Goal: Task Accomplishment & Management: Use online tool/utility

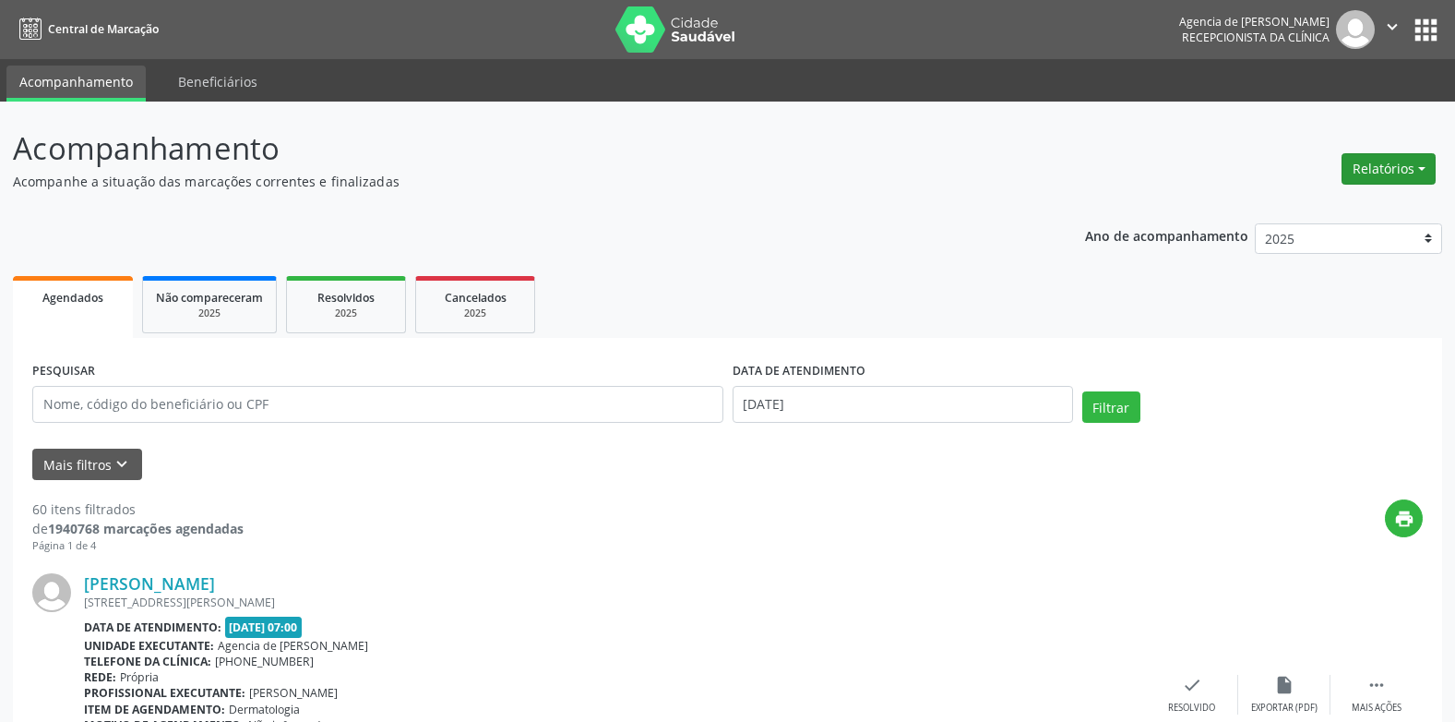
click at [1389, 158] on button "Relatórios" at bounding box center [1389, 168] width 94 height 31
click at [1324, 208] on link "Agendamentos" at bounding box center [1337, 209] width 198 height 26
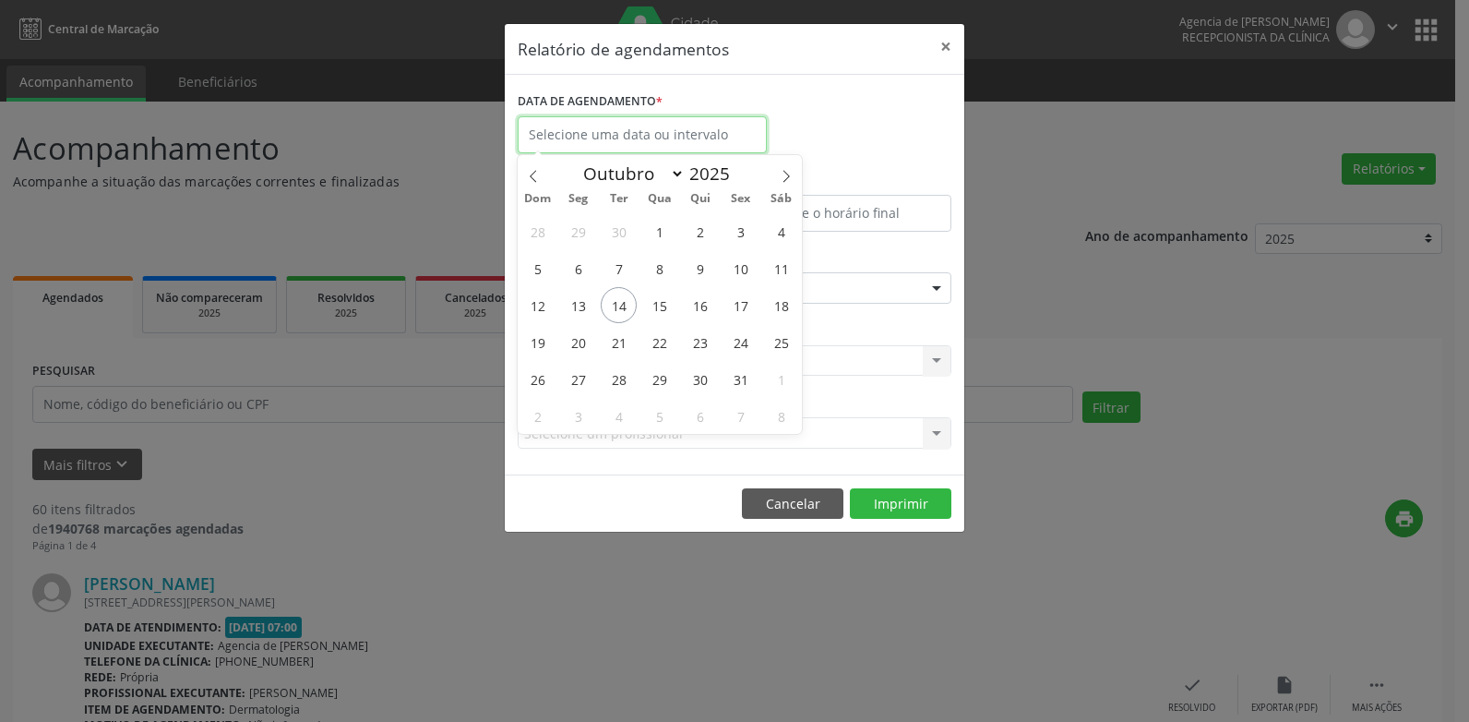
click at [663, 137] on input "text" at bounding box center [642, 134] width 249 height 37
click at [656, 303] on span "15" at bounding box center [659, 305] width 36 height 36
type input "[DATE]"
click at [656, 303] on span "15" at bounding box center [659, 305] width 36 height 36
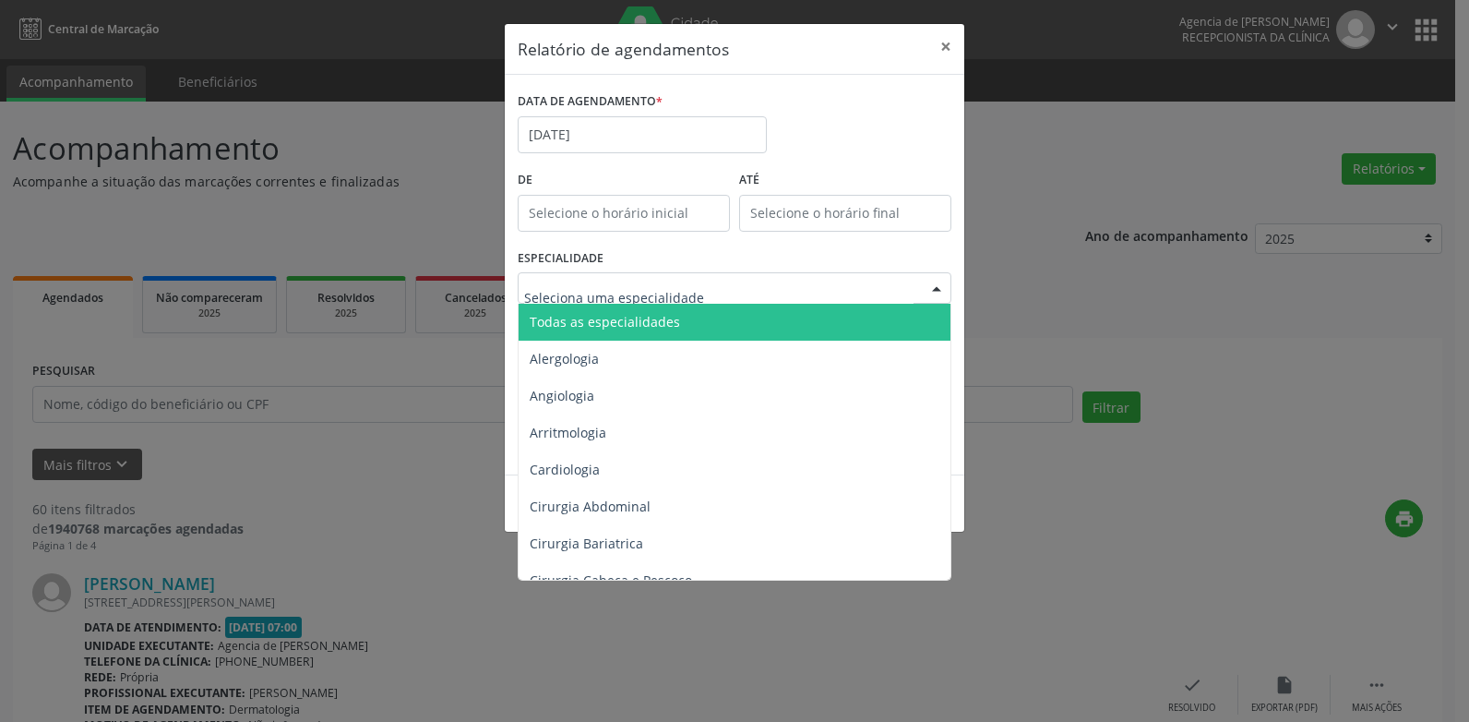
click at [662, 311] on span "Todas as especialidades" at bounding box center [736, 322] width 435 height 37
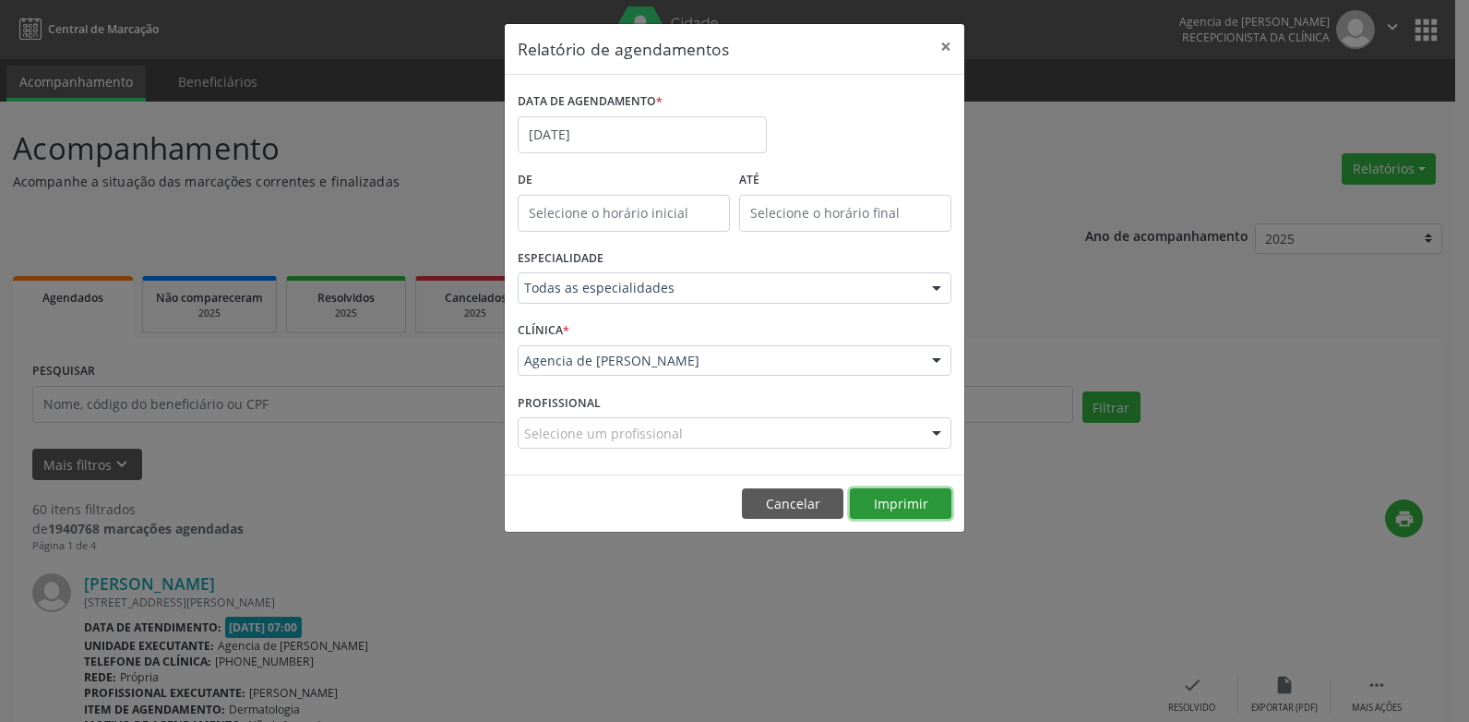
click at [899, 502] on button "Imprimir" at bounding box center [901, 503] width 102 height 31
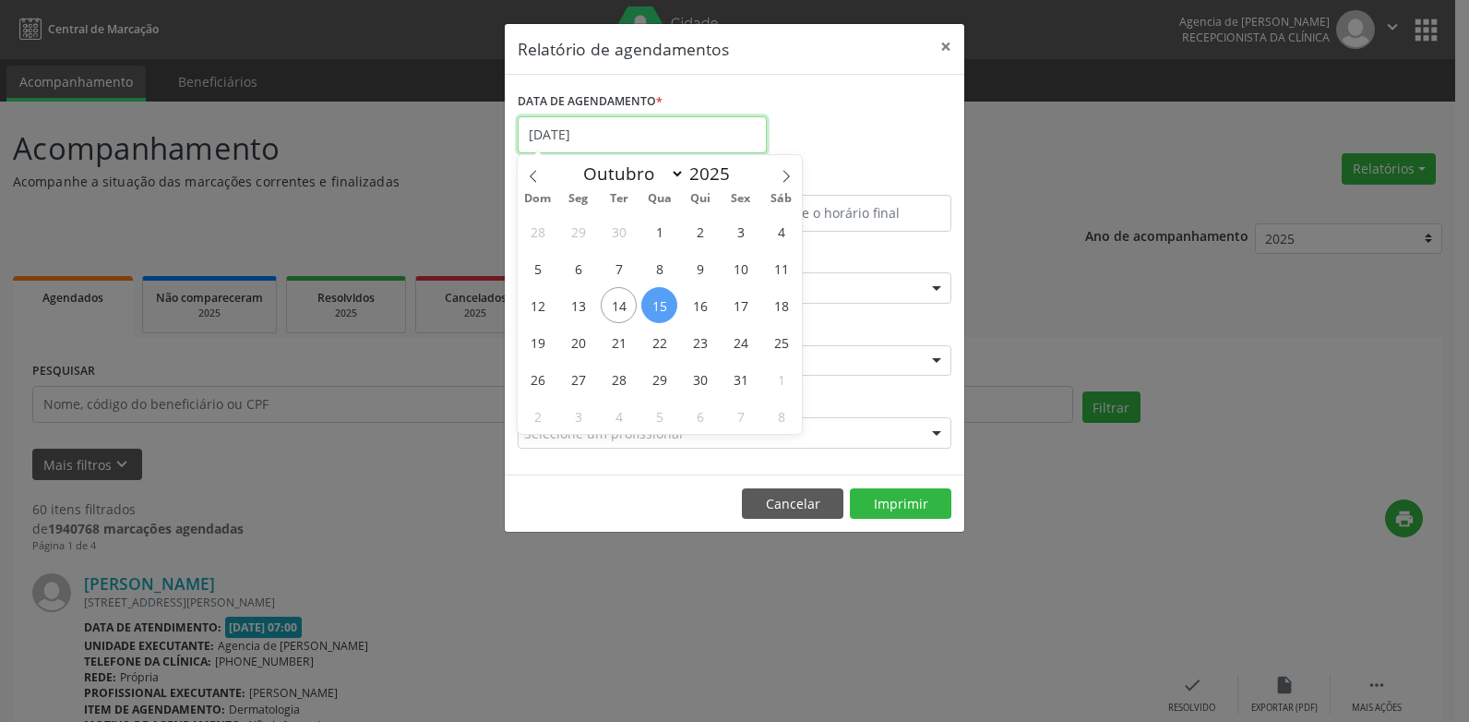
click at [588, 145] on input "[DATE]" at bounding box center [642, 134] width 249 height 37
click at [698, 298] on span "16" at bounding box center [700, 305] width 36 height 36
type input "[DATE]"
click at [699, 298] on span "16" at bounding box center [700, 305] width 36 height 36
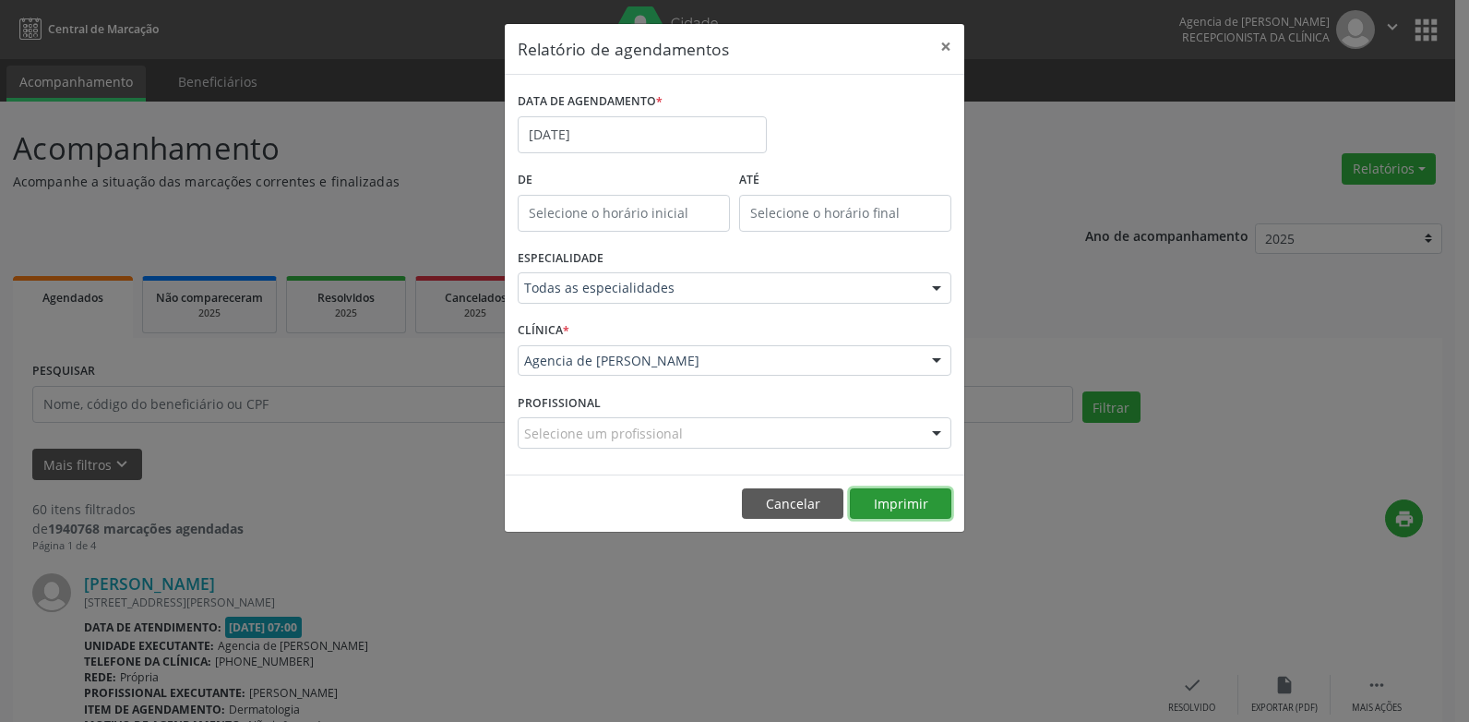
click at [886, 497] on button "Imprimir" at bounding box center [901, 503] width 102 height 31
drag, startPoint x: 948, startPoint y: 50, endPoint x: 830, endPoint y: 91, distance: 125.2
click at [948, 50] on button "×" at bounding box center [945, 46] width 37 height 45
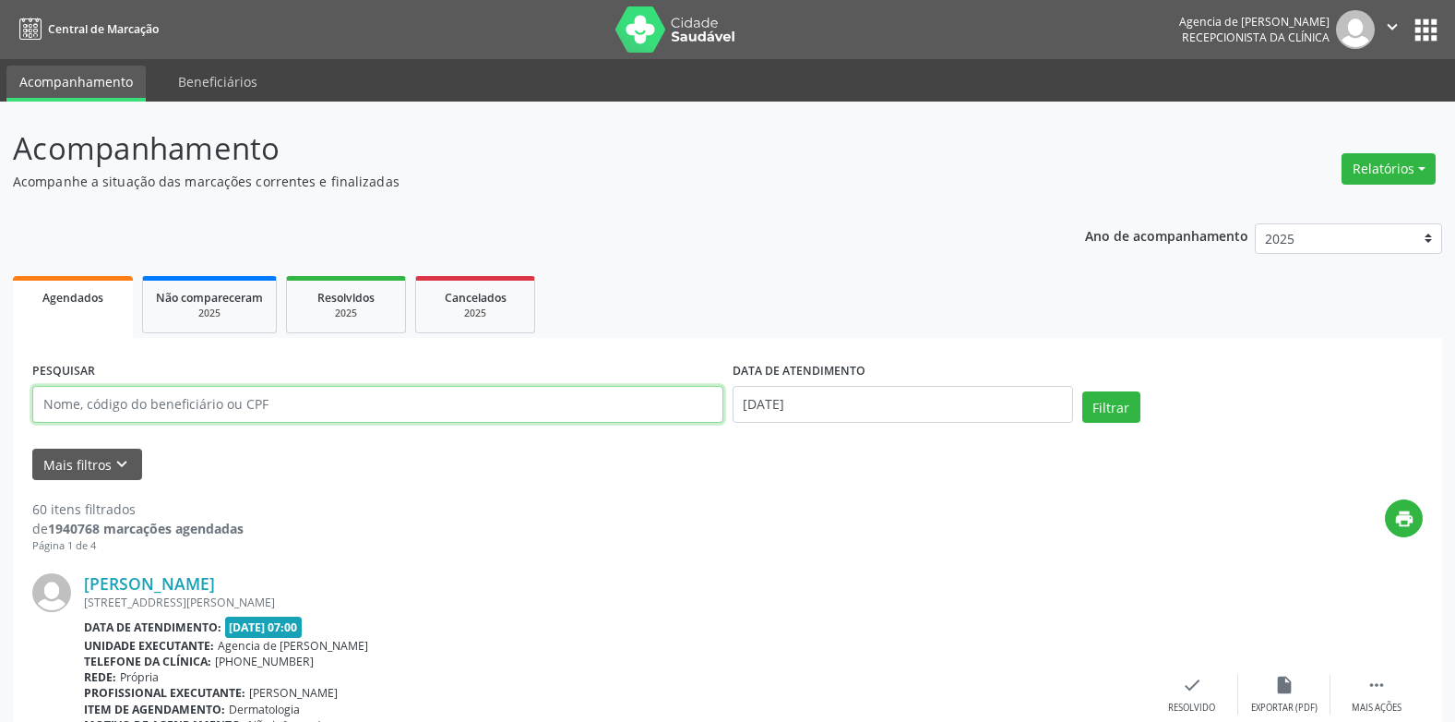
click at [250, 393] on input "text" at bounding box center [377, 404] width 691 height 37
type input "[PERSON_NAME]"
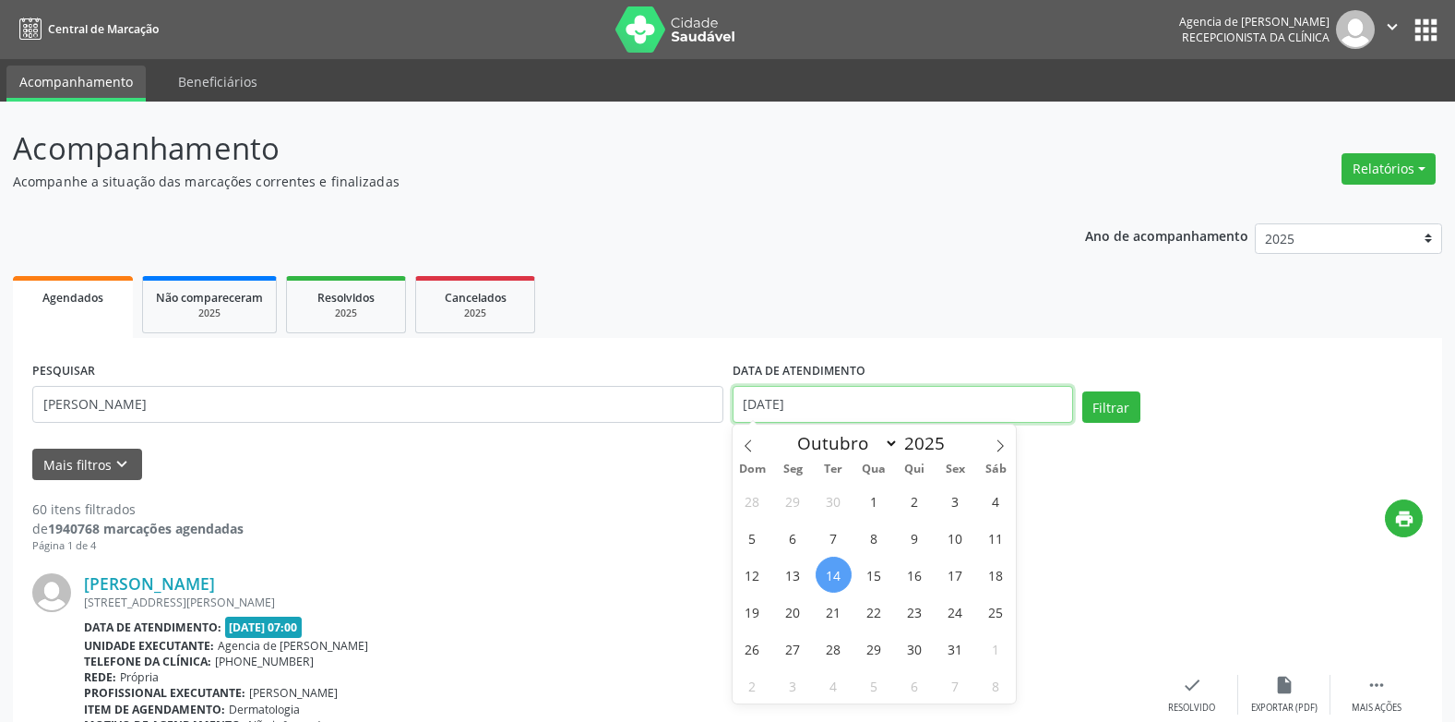
click at [736, 402] on input "[DATE]" at bounding box center [903, 404] width 340 height 37
click at [748, 496] on span "28" at bounding box center [753, 501] width 36 height 36
type input "[DATE]"
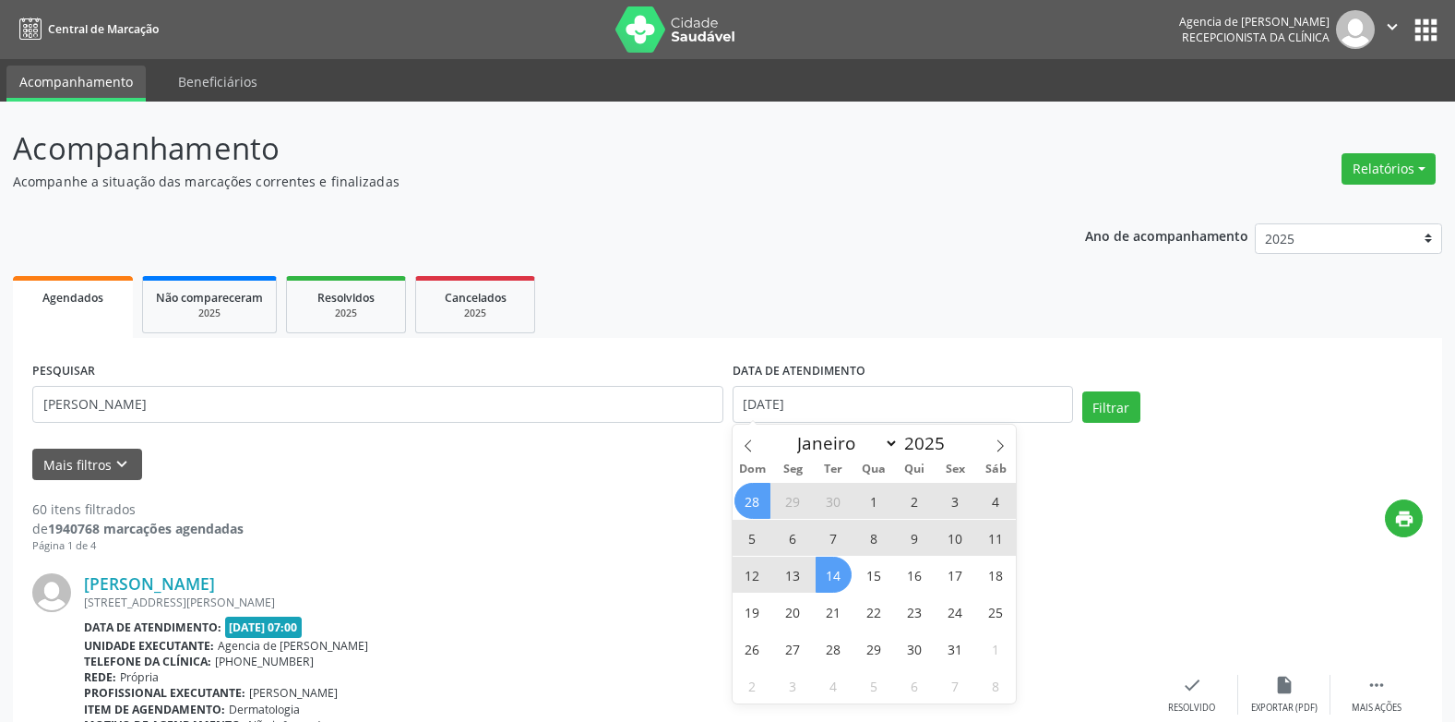
click at [852, 575] on div "28 29 30 1 2 3 4 5 6 7 8 9 10 11 12 13 14 15 16 17 18 19 20 21 22 23 24 25 26 2…" at bounding box center [875, 592] width 284 height 221
click at [1003, 571] on span "18" at bounding box center [996, 574] width 36 height 36
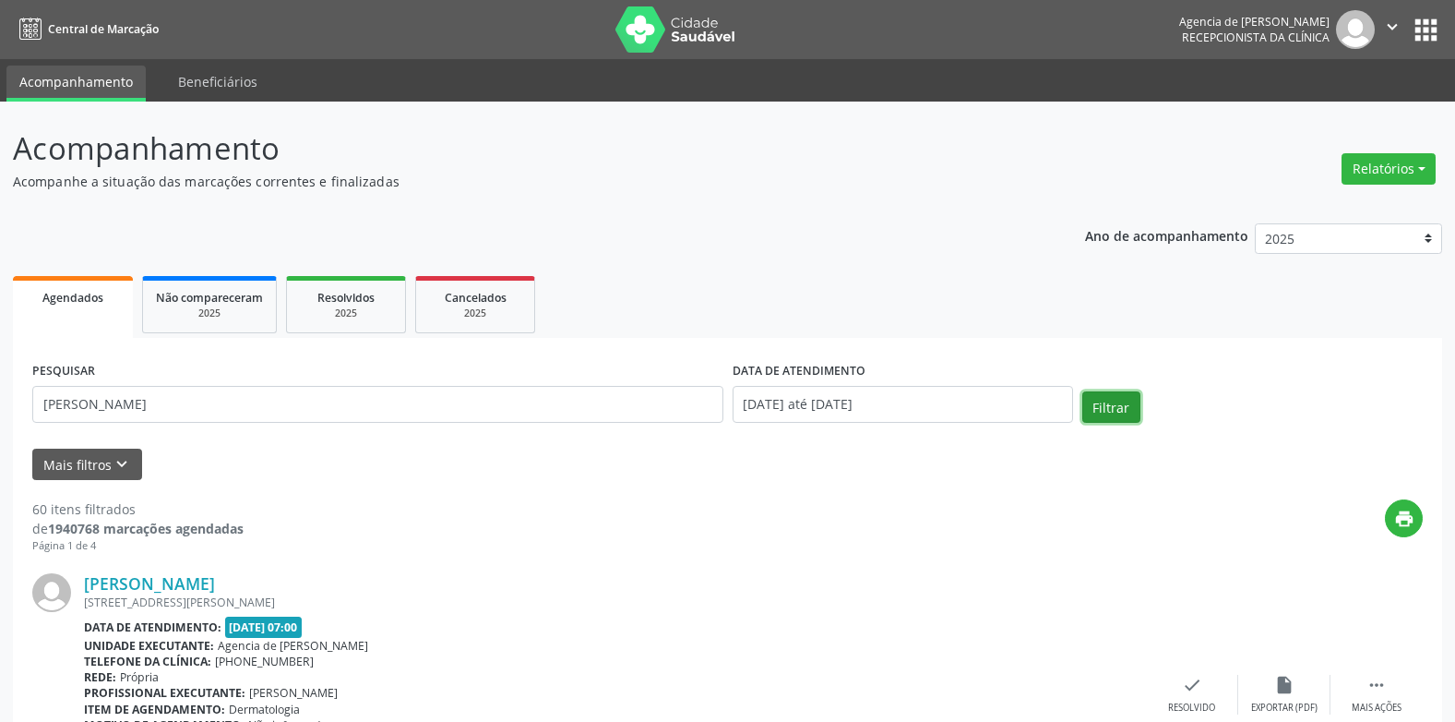
click at [1109, 391] on button "Filtrar" at bounding box center [1111, 406] width 58 height 31
click at [1405, 165] on button "Relatórios" at bounding box center [1389, 168] width 94 height 31
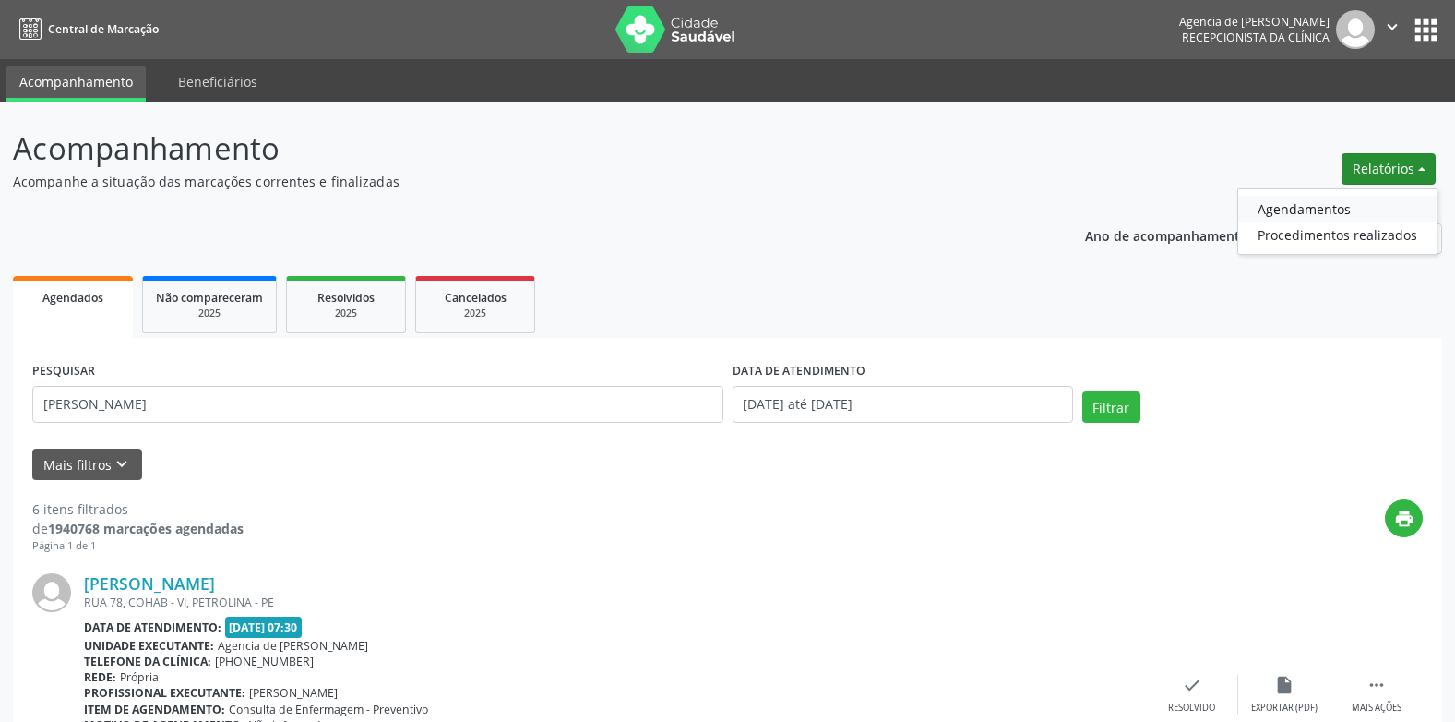
click at [1306, 199] on link "Agendamentos" at bounding box center [1337, 209] width 198 height 26
select select "9"
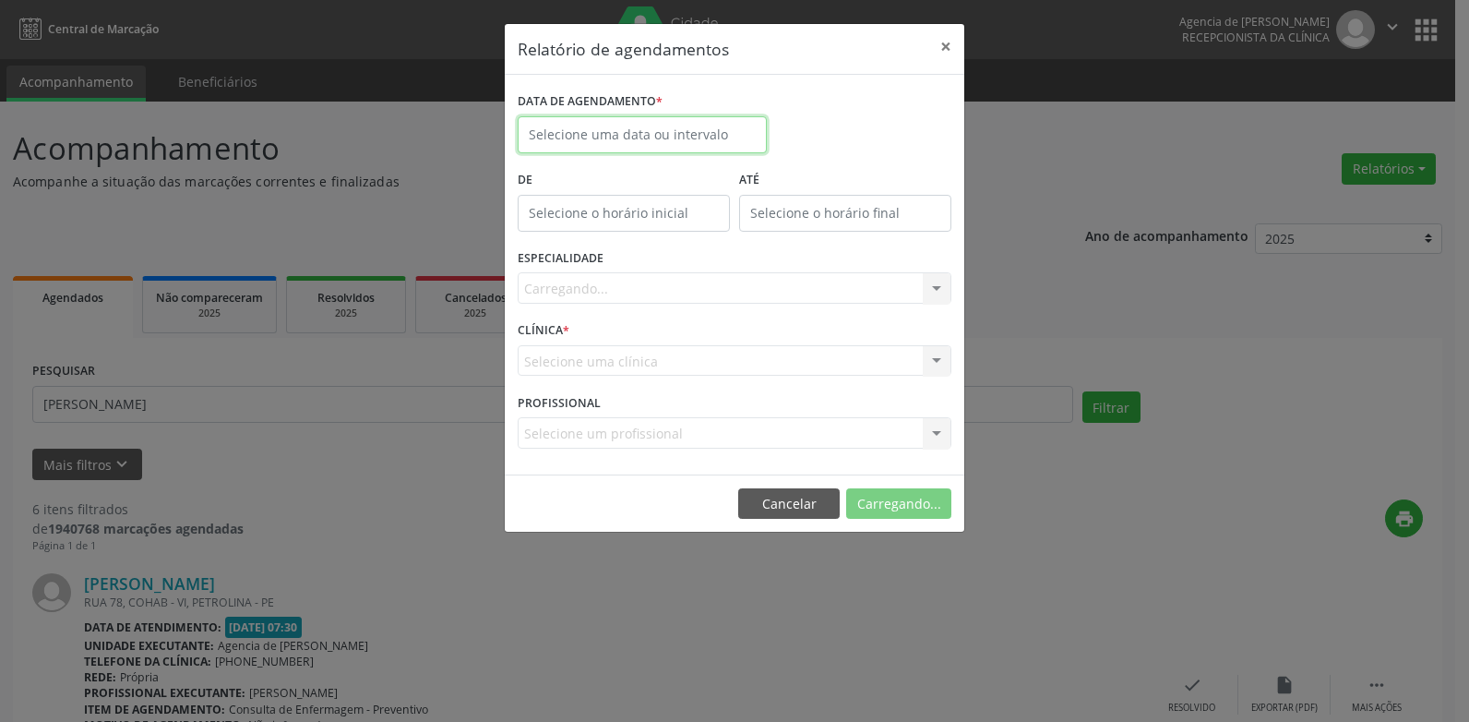
click at [612, 148] on body "Central de Marcação Agencia de Petrolina Recepcionista da clínica  Configuraçõ…" at bounding box center [734, 361] width 1469 height 722
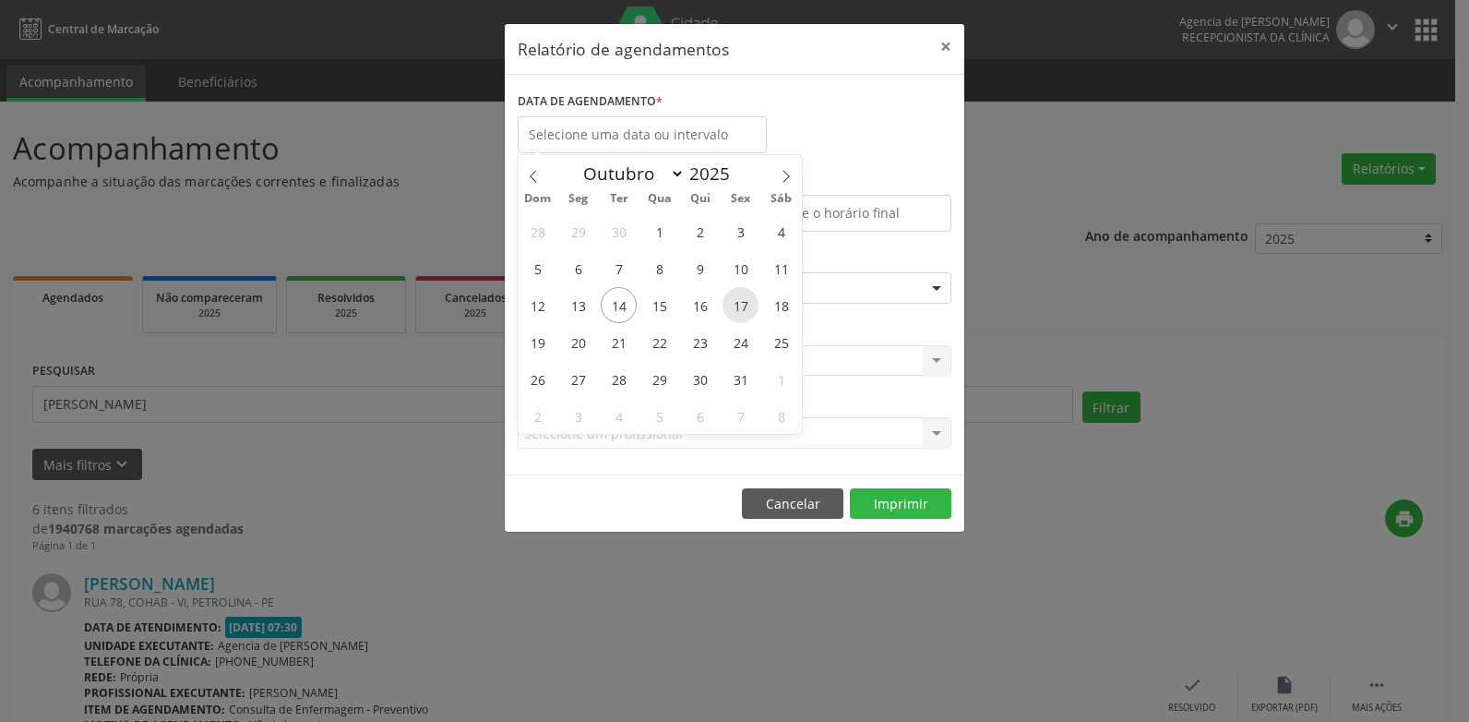
click at [726, 293] on span "17" at bounding box center [741, 305] width 36 height 36
type input "[DATE]"
click at [726, 293] on span "17" at bounding box center [741, 305] width 36 height 36
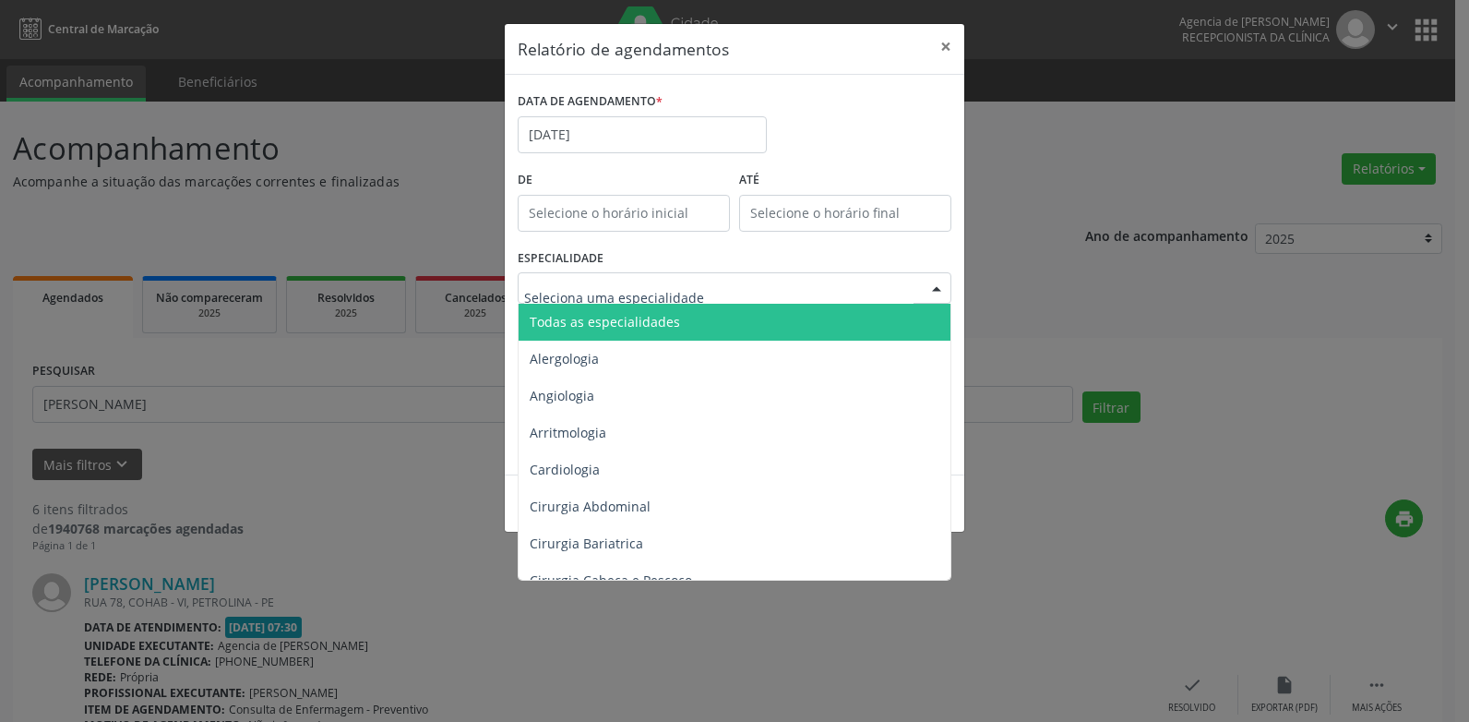
click at [717, 287] on div at bounding box center [735, 287] width 434 height 31
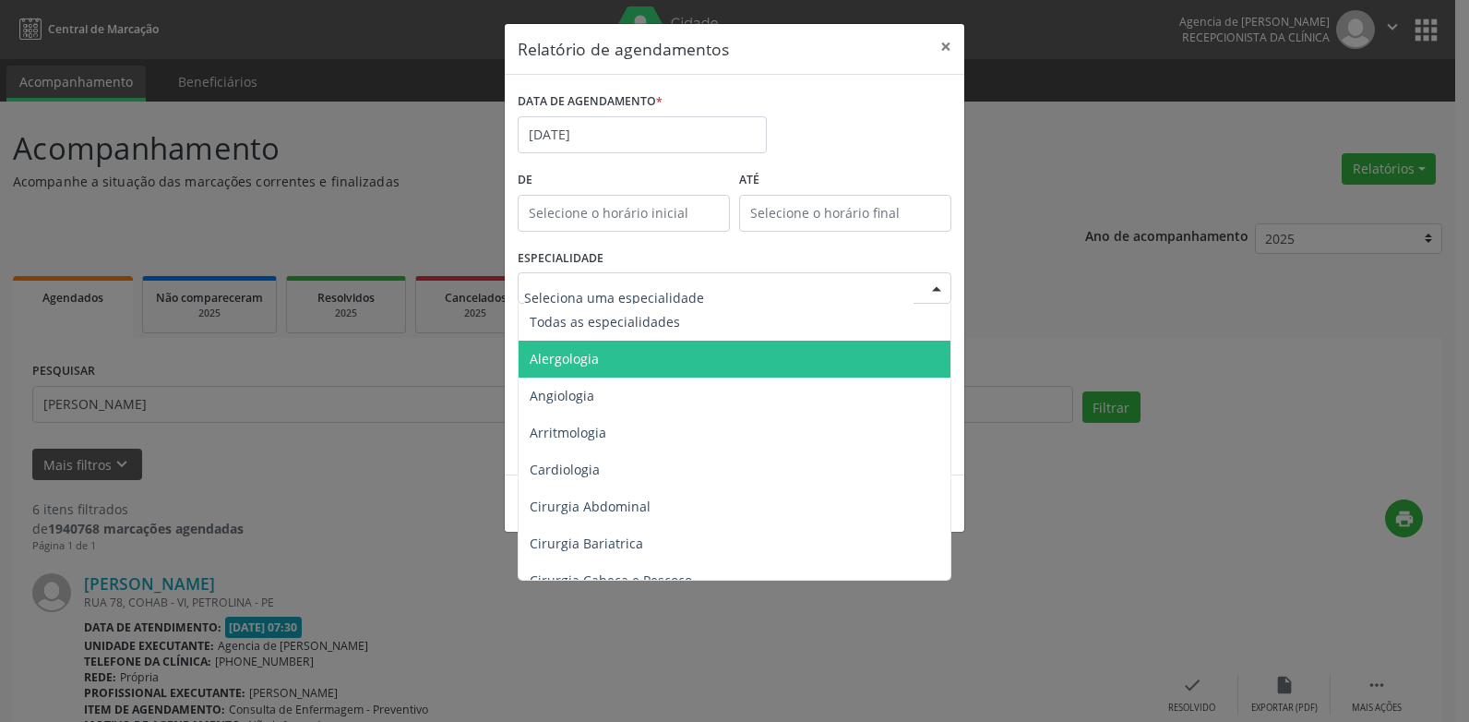
type input "b"
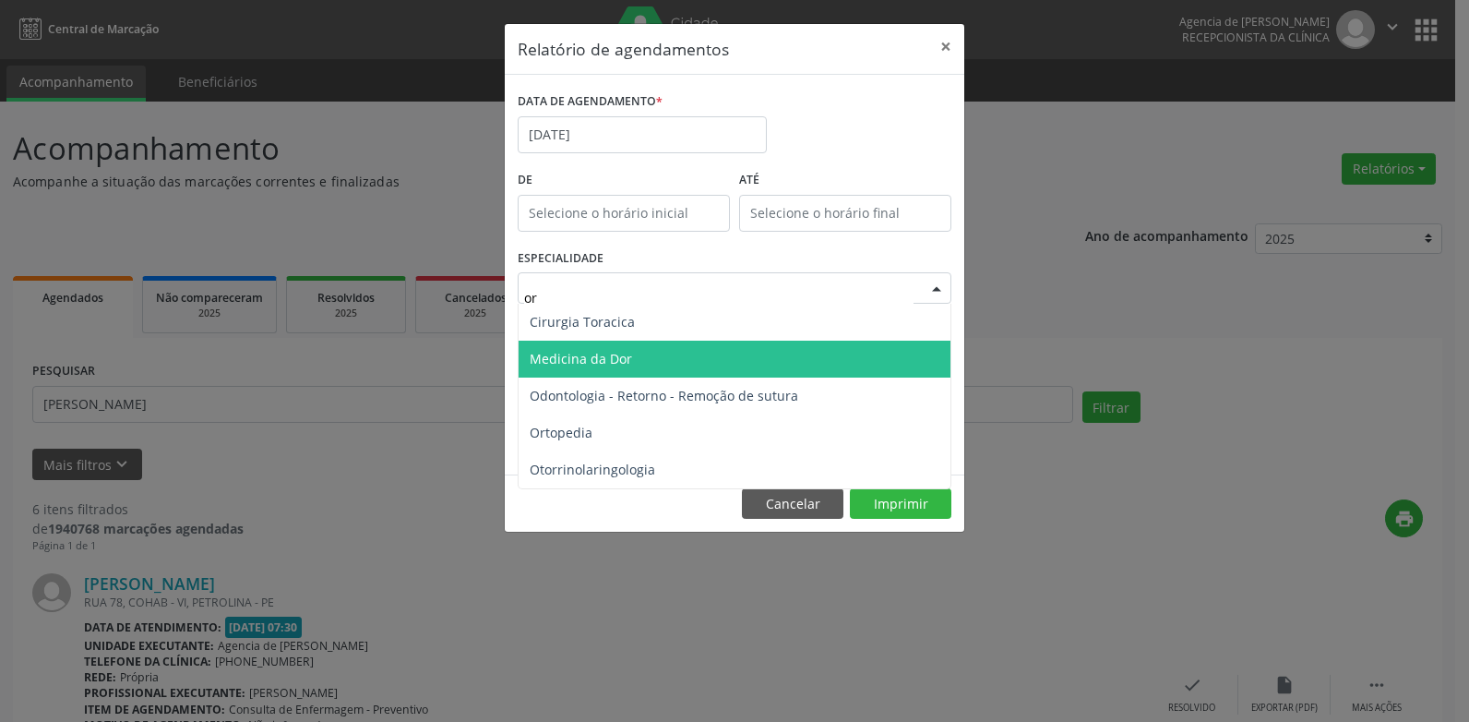
type input "ort"
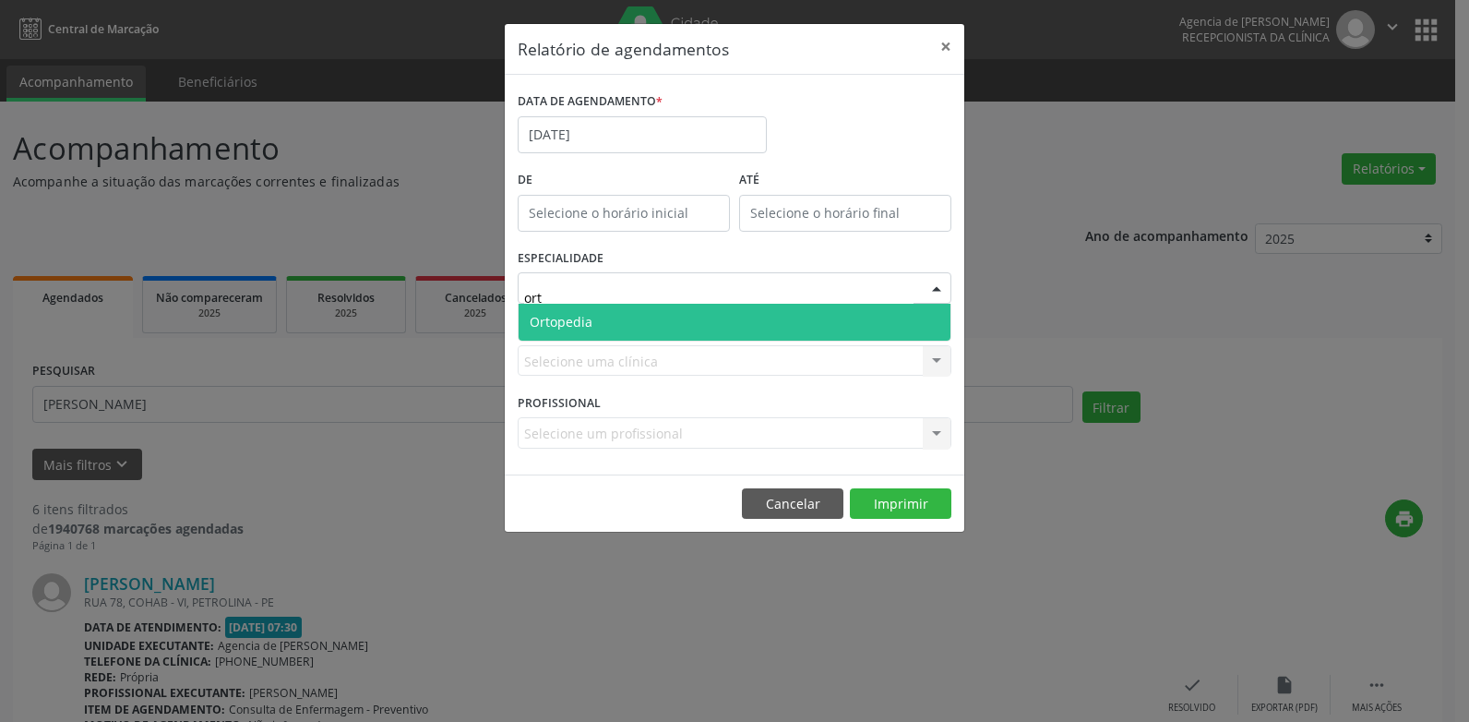
click at [703, 315] on span "Ortopedia" at bounding box center [735, 322] width 432 height 37
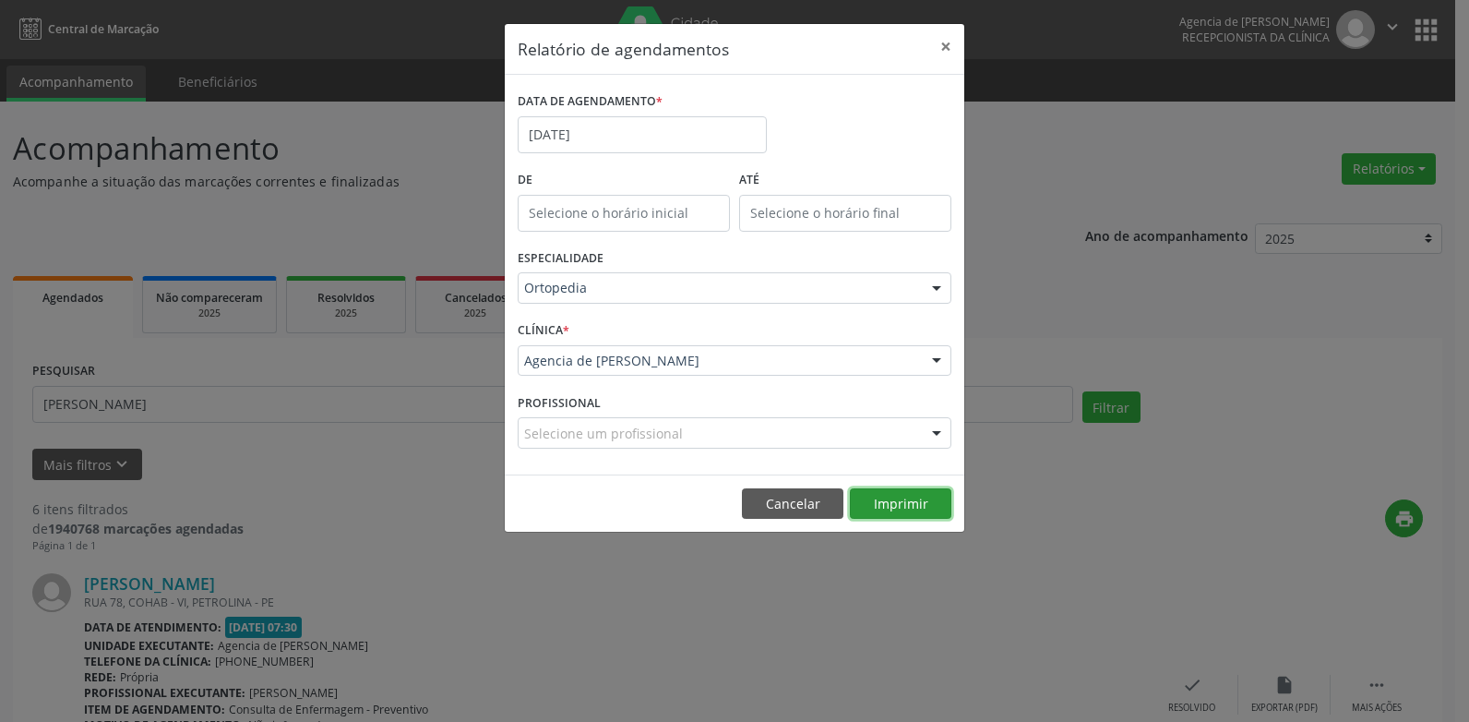
click at [905, 507] on button "Imprimir" at bounding box center [901, 503] width 102 height 31
click at [938, 46] on button "×" at bounding box center [945, 46] width 37 height 45
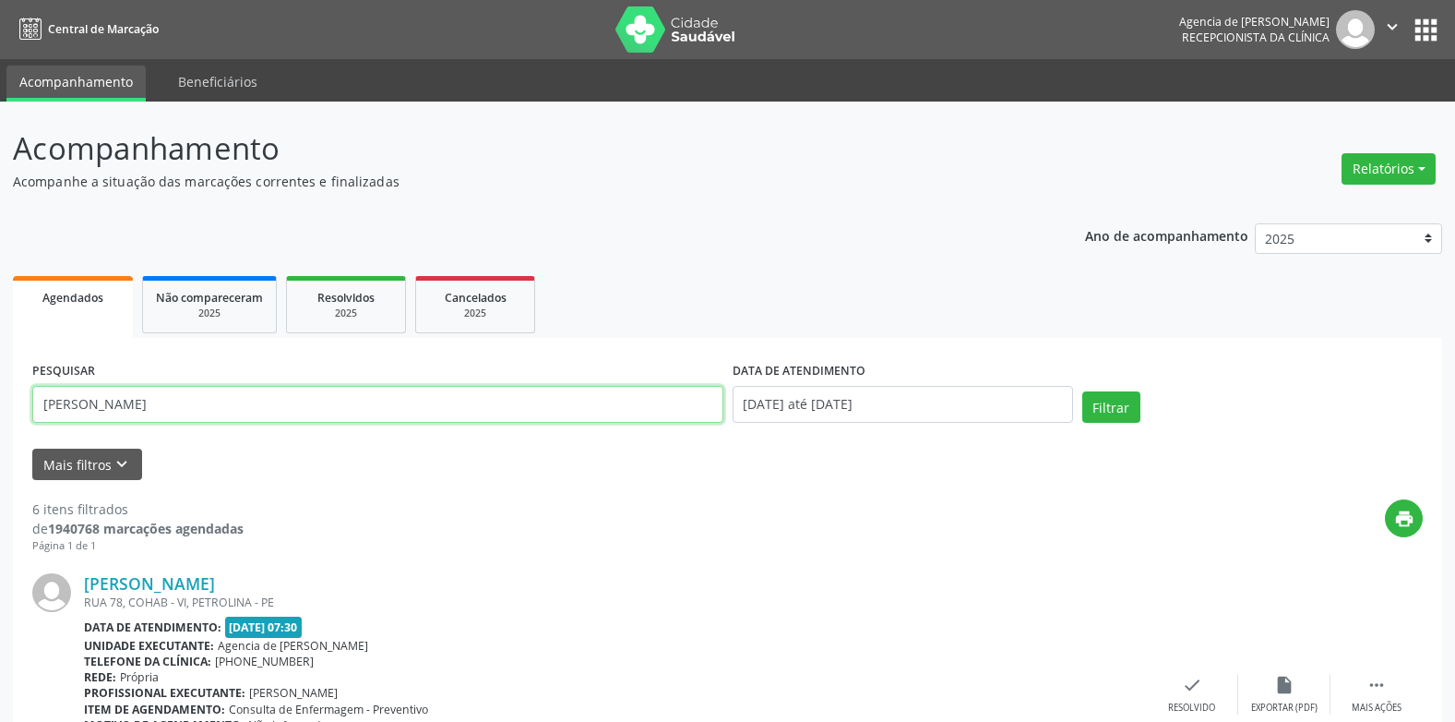
click at [489, 407] on input "[PERSON_NAME]" at bounding box center [377, 404] width 691 height 37
type input "m"
paste input "[PERSON_NAME]"
click at [1082, 391] on button "Filtrar" at bounding box center [1111, 406] width 58 height 31
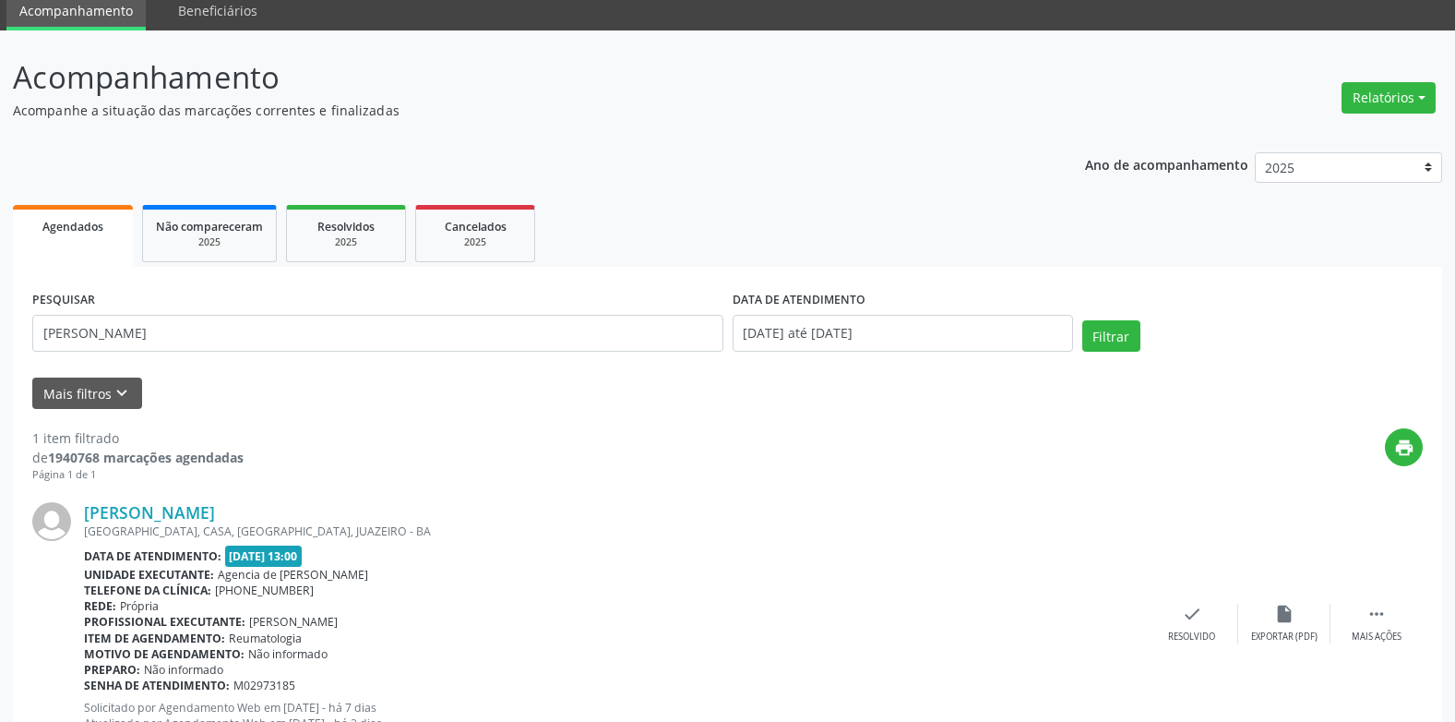
scroll to position [146, 0]
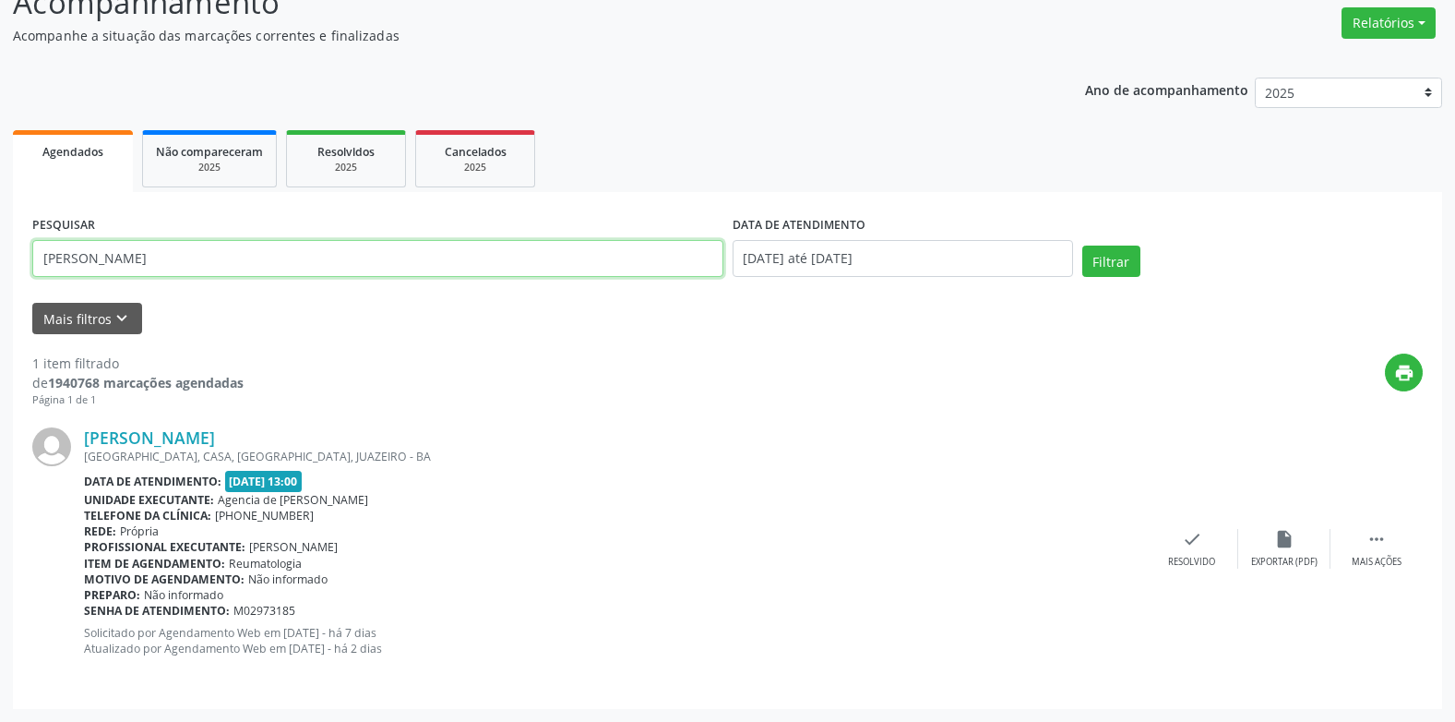
click at [335, 260] on input "[PERSON_NAME]" at bounding box center [377, 258] width 691 height 37
type input "A"
paste input "[PERSON_NAME]"
click at [1082, 245] on button "Filtrar" at bounding box center [1111, 260] width 58 height 31
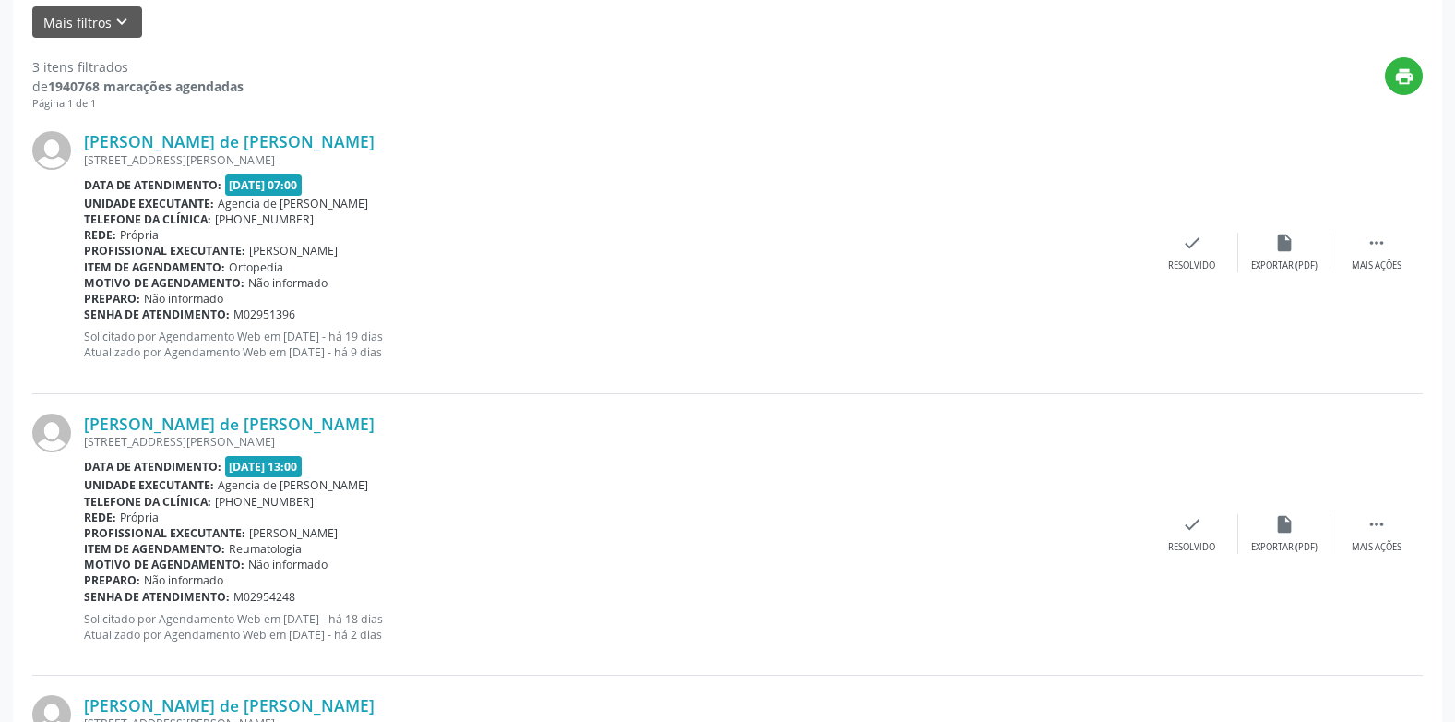
scroll to position [0, 0]
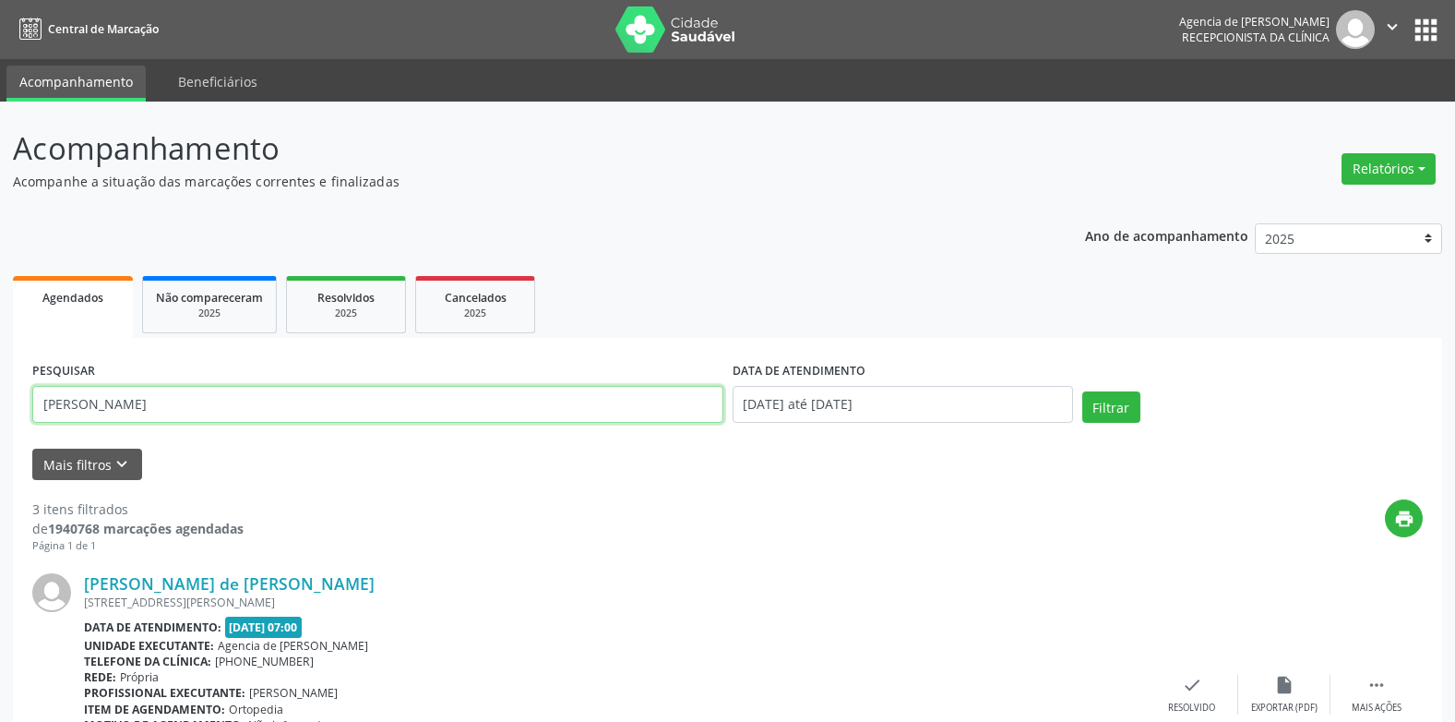
click at [341, 400] on input "[PERSON_NAME]" at bounding box center [377, 404] width 691 height 37
type input "M"
type input "[PERSON_NAME]"
click at [1082, 391] on button "Filtrar" at bounding box center [1111, 406] width 58 height 31
